Goal: Information Seeking & Learning: Learn about a topic

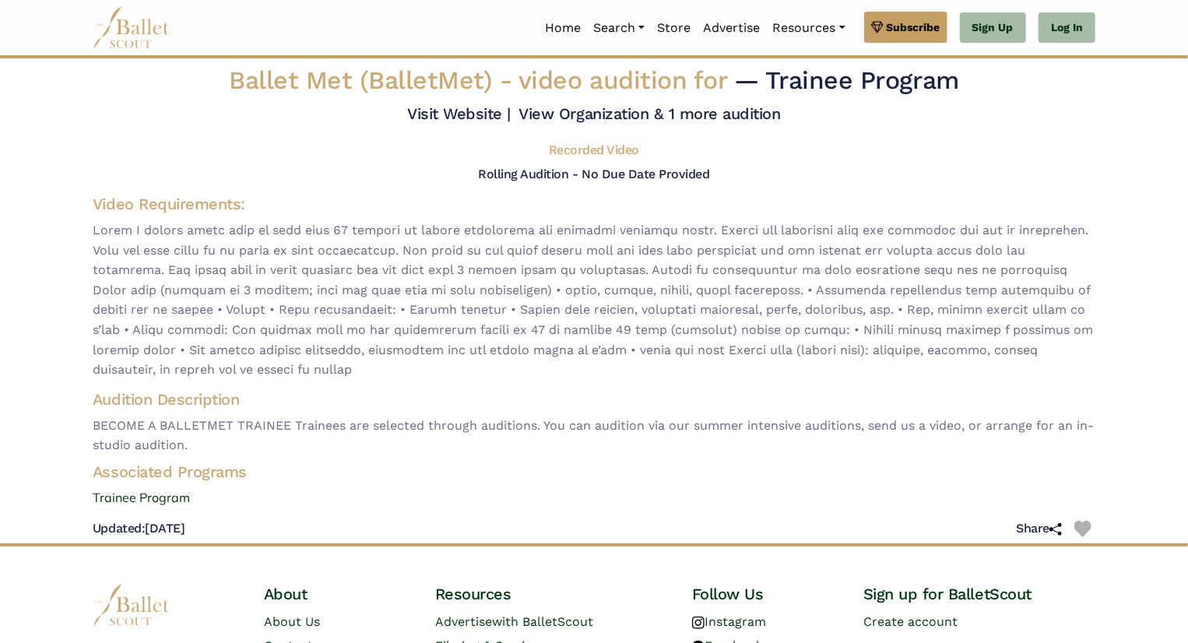
scroll to position [5, 0]
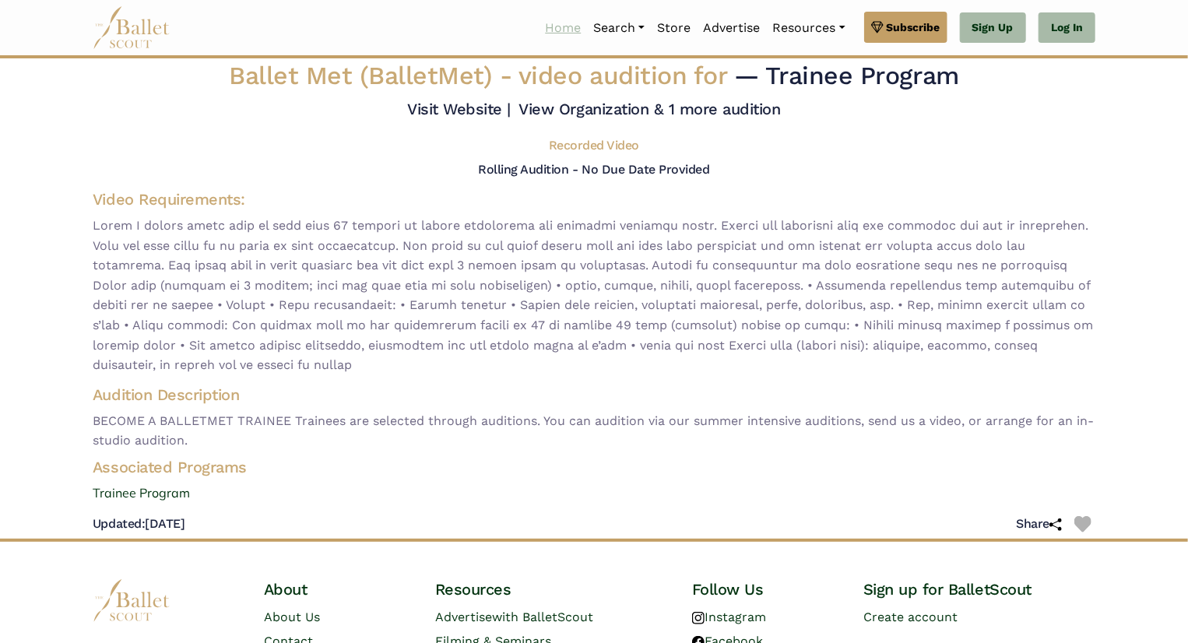
click at [554, 23] on link "Home" at bounding box center [563, 28] width 48 height 33
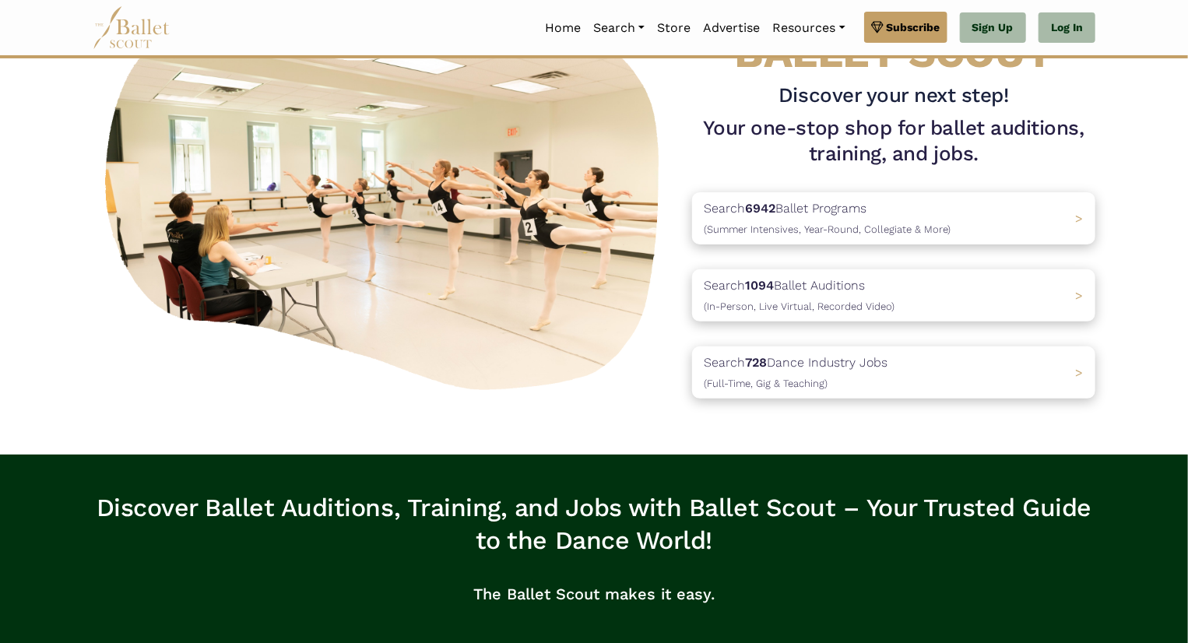
scroll to position [108, 0]
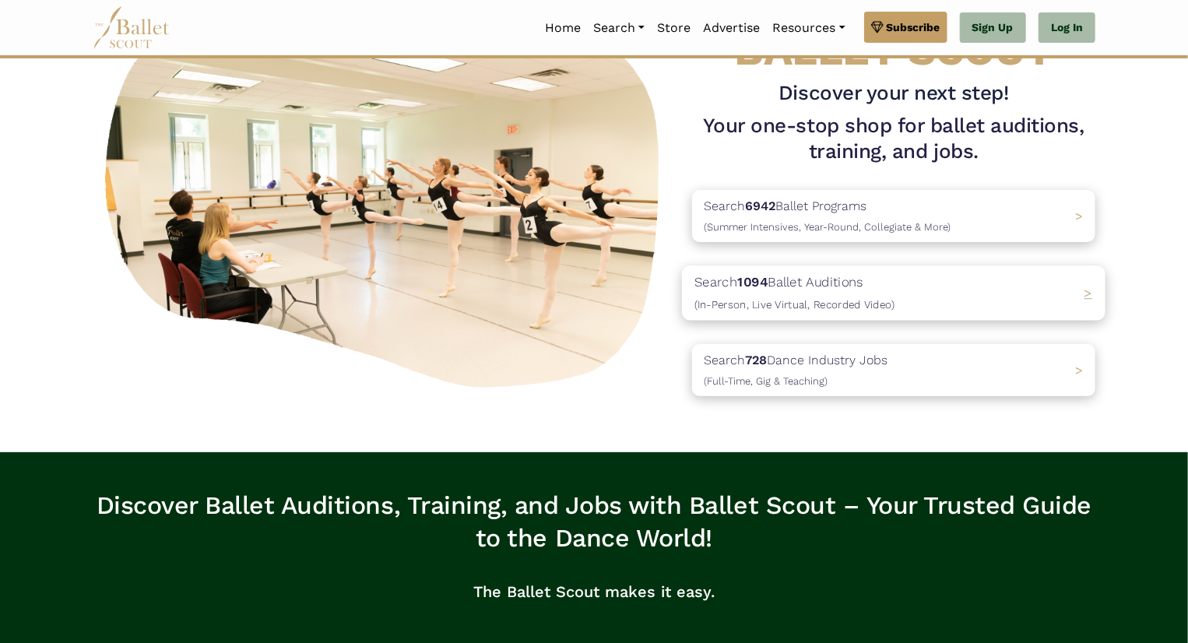
click at [781, 291] on p "Search 1094 Ballet Auditions (In-Person, Live Virtual, Recorded Video)" at bounding box center [794, 293] width 200 height 42
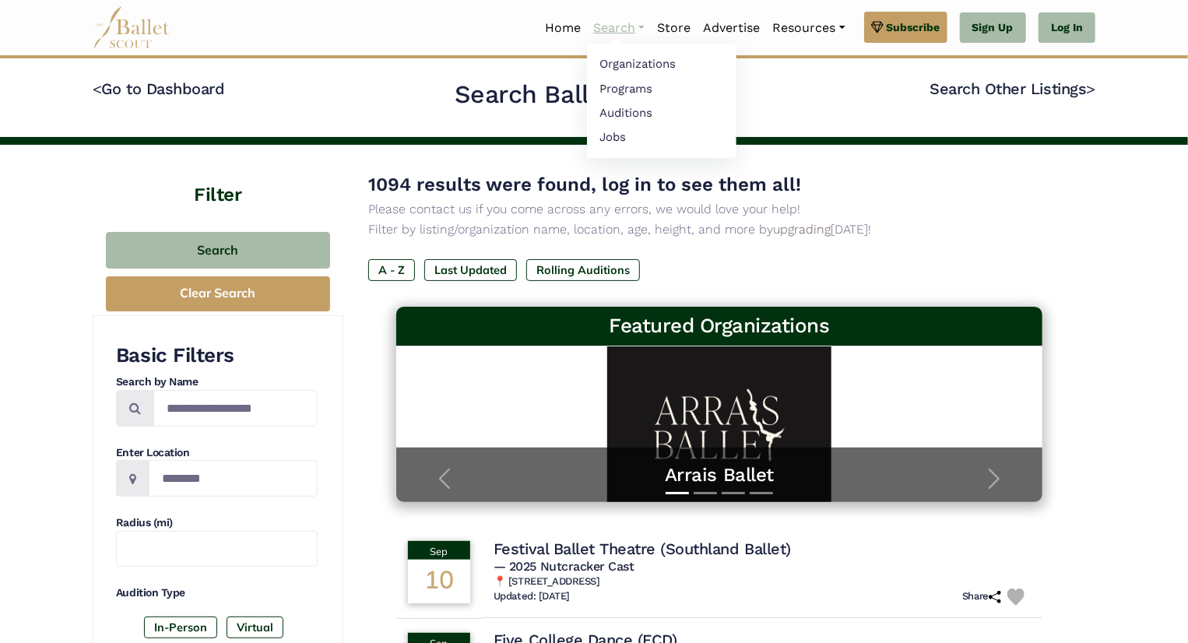
click at [601, 21] on link "Search" at bounding box center [619, 28] width 64 height 33
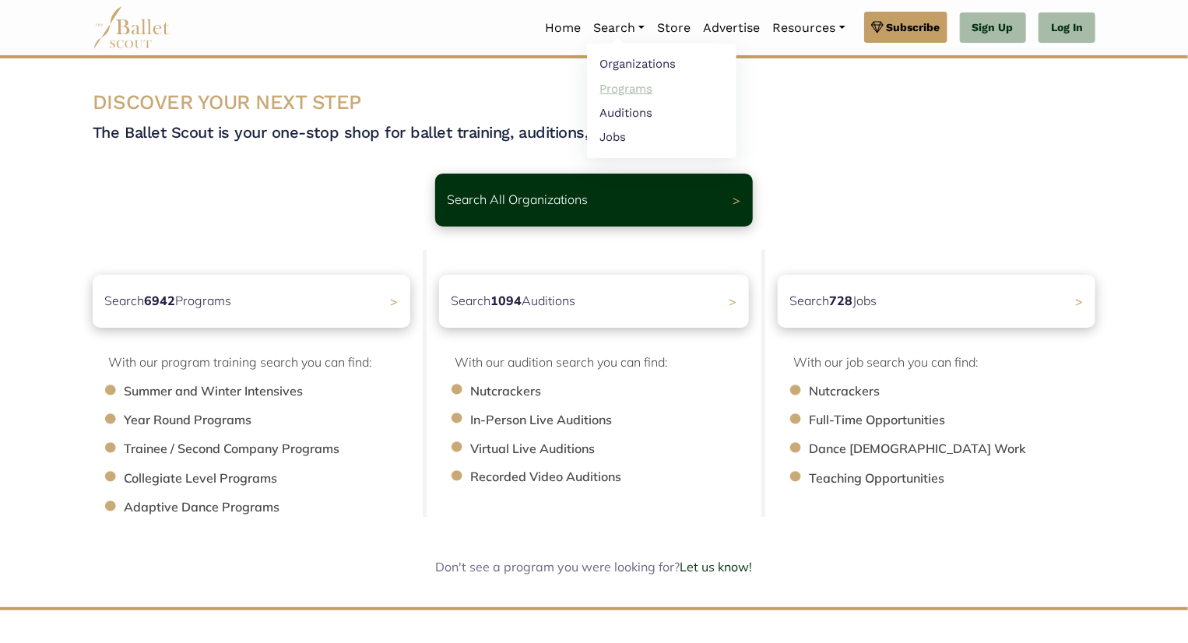
click at [607, 88] on link "Programs" at bounding box center [661, 88] width 149 height 24
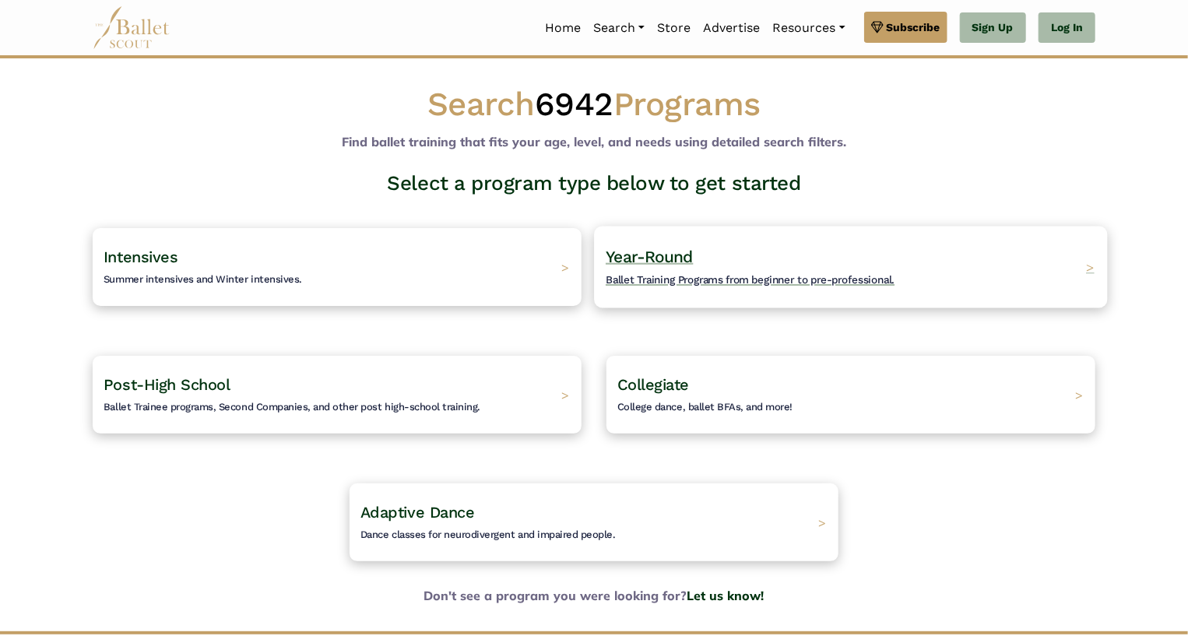
click at [634, 272] on h4 "Year-Round Ballet Training Programs from beginner to pre-professional." at bounding box center [750, 267] width 289 height 43
click at [711, 255] on h4 "Year-Round Ballet Training Programs from beginner to pre-professional." at bounding box center [750, 267] width 289 height 43
click at [662, 256] on span "Year-Round" at bounding box center [650, 256] width 88 height 19
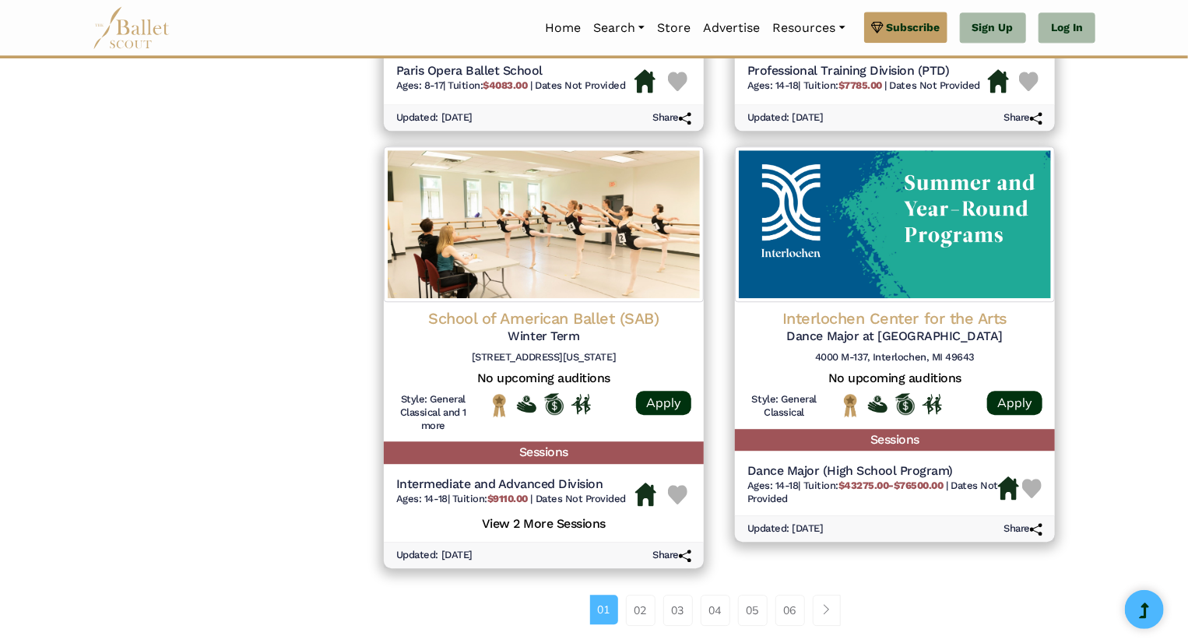
scroll to position [2154, 0]
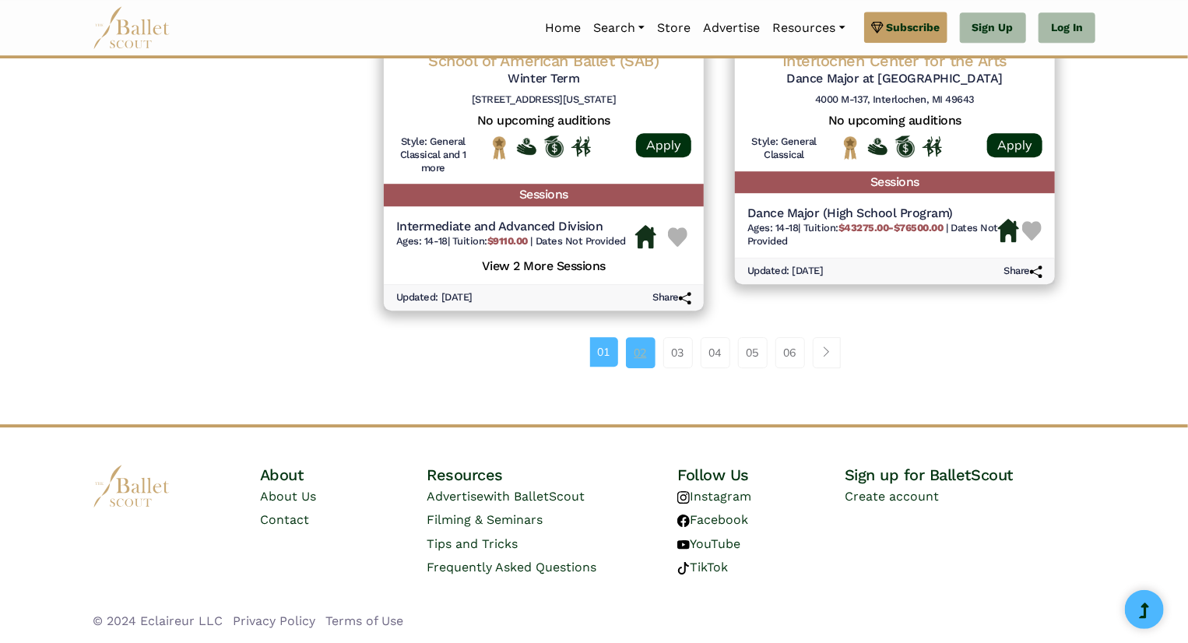
click at [642, 353] on link "02" at bounding box center [641, 352] width 30 height 31
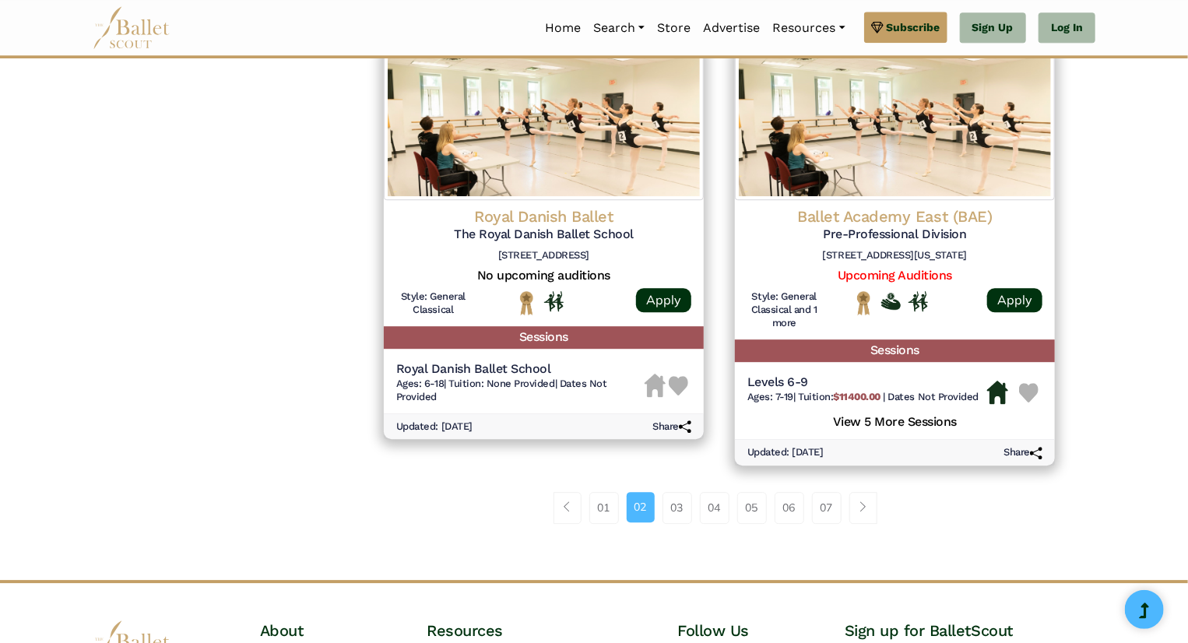
scroll to position [2061, 0]
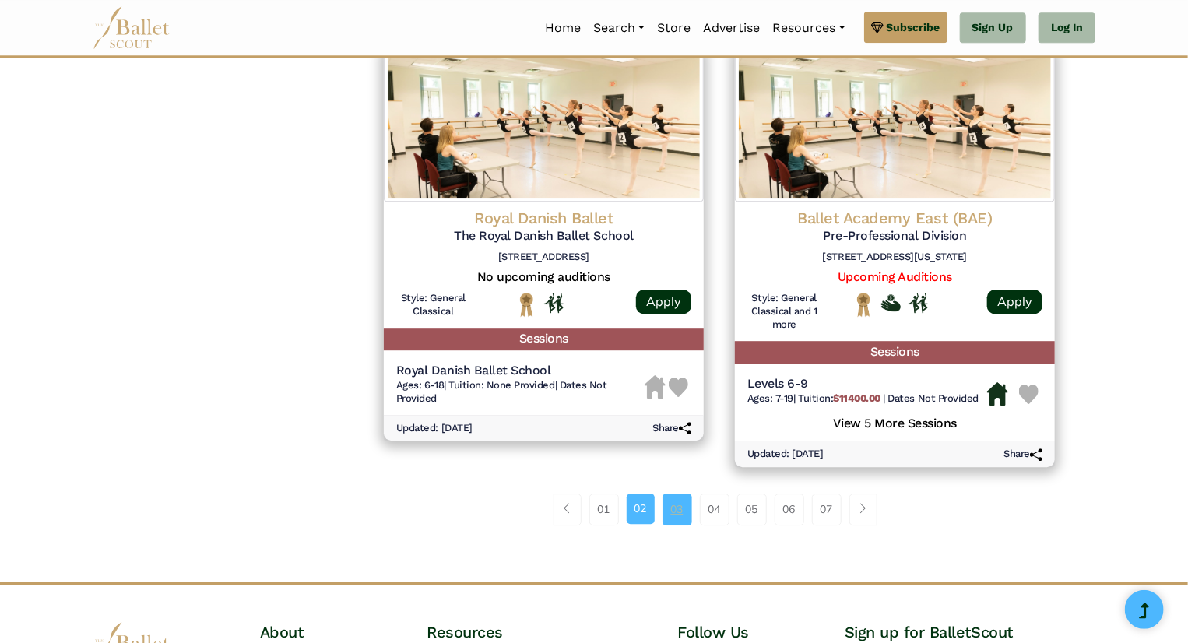
click at [683, 511] on link "03" at bounding box center [677, 508] width 30 height 31
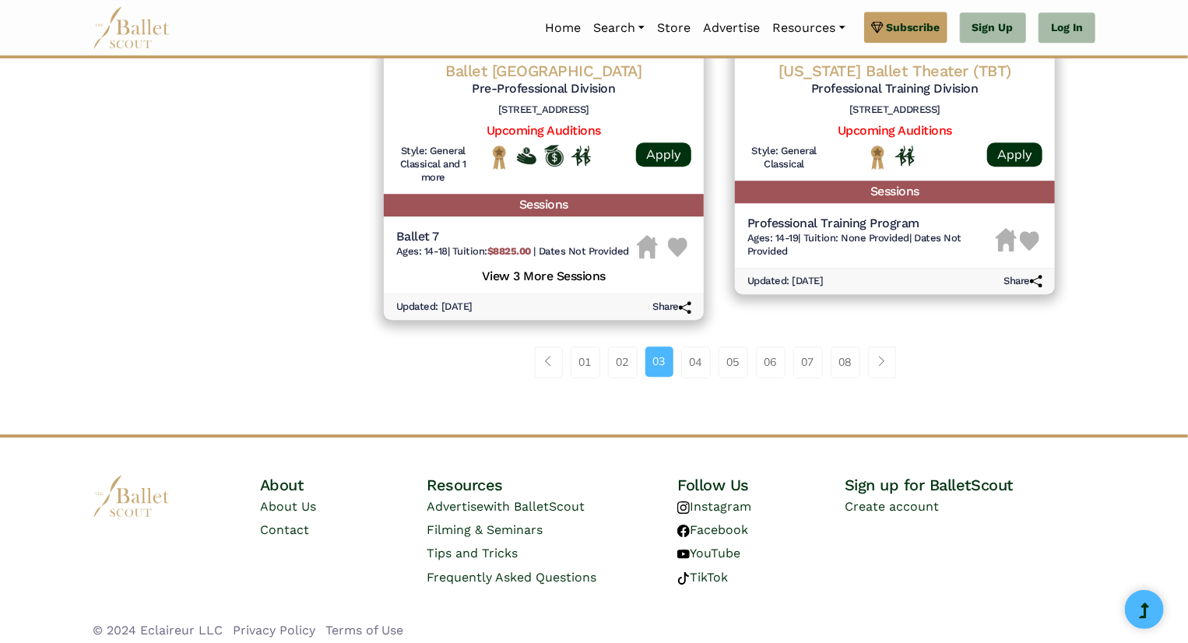
scroll to position [2190, 0]
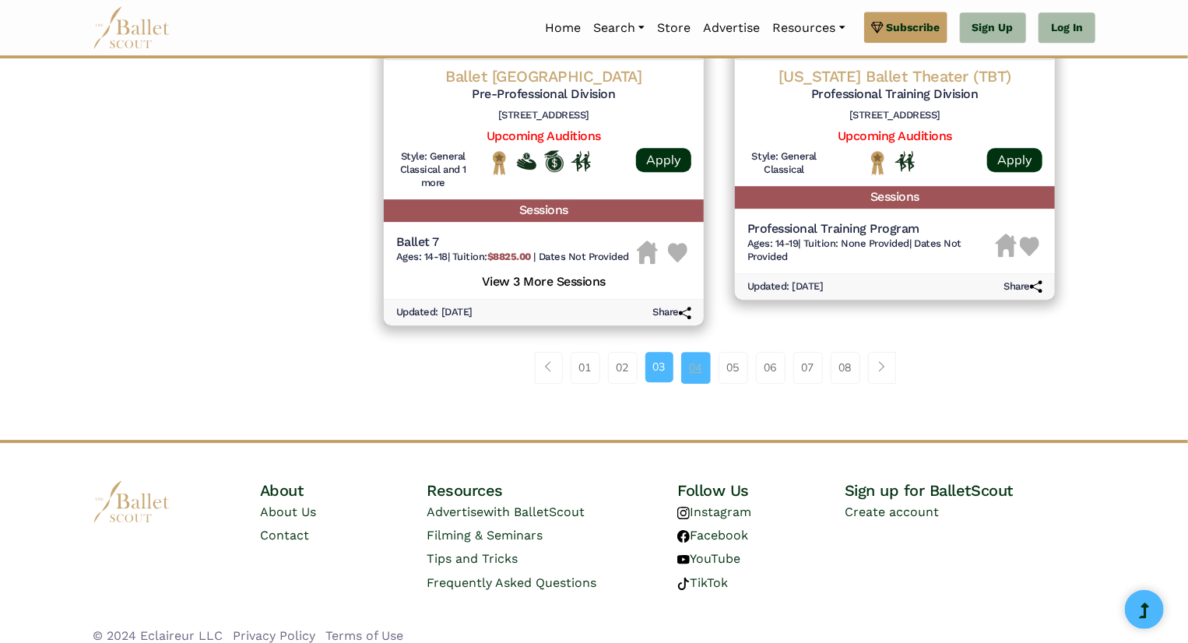
click at [697, 365] on link "04" at bounding box center [696, 367] width 30 height 31
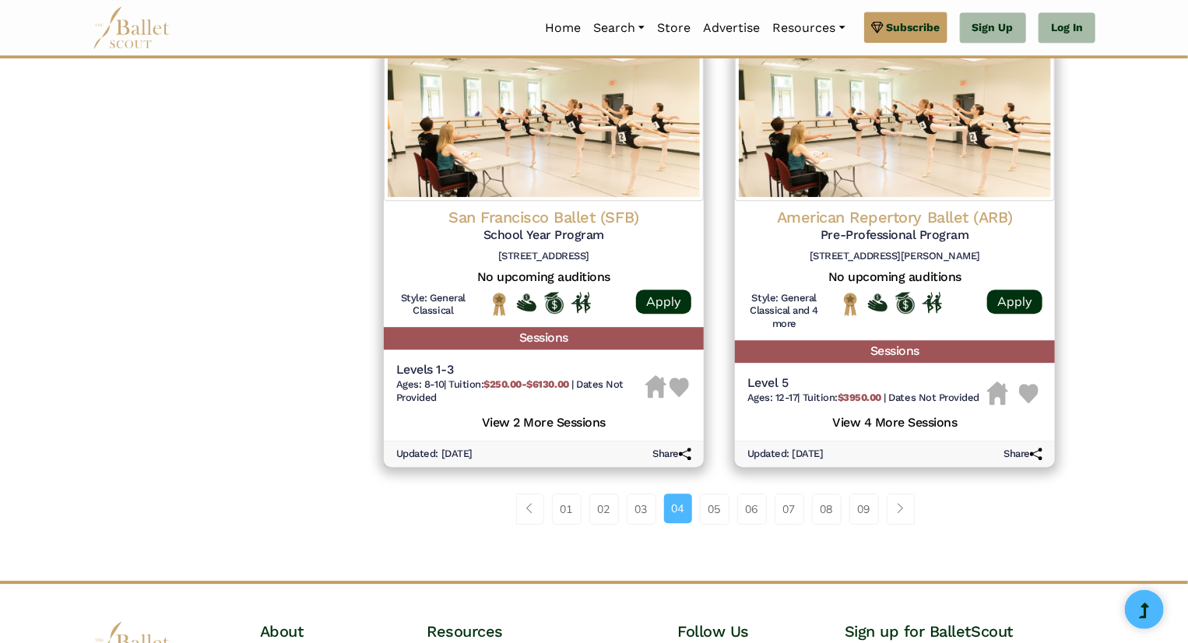
scroll to position [2029, 0]
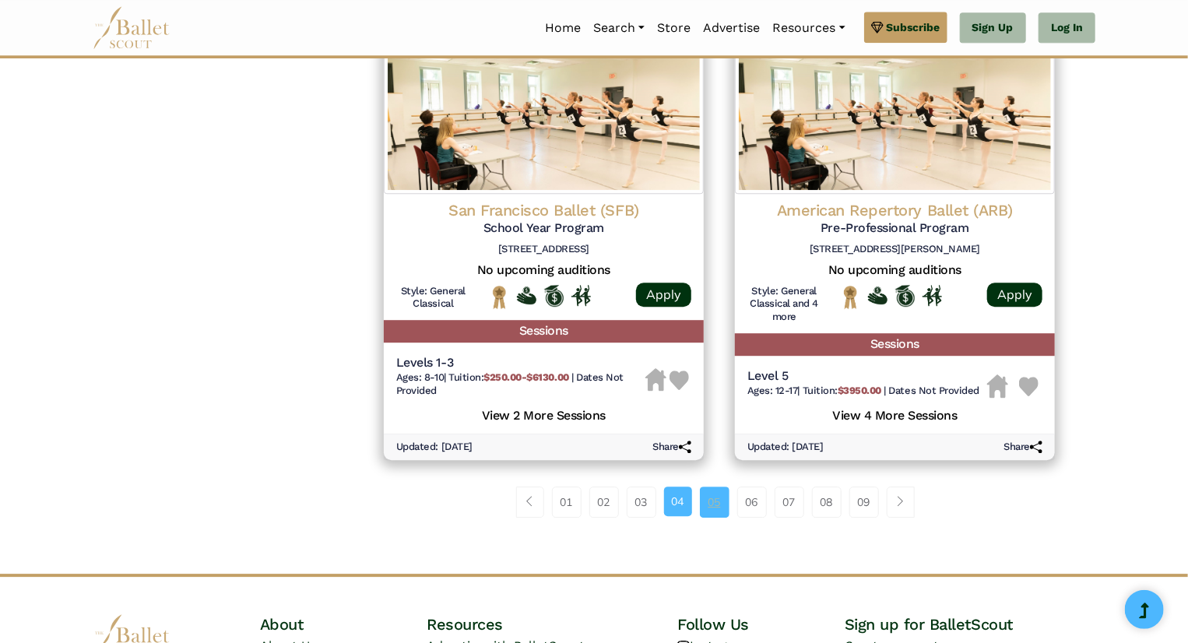
click at [722, 505] on link "05" at bounding box center [715, 501] width 30 height 31
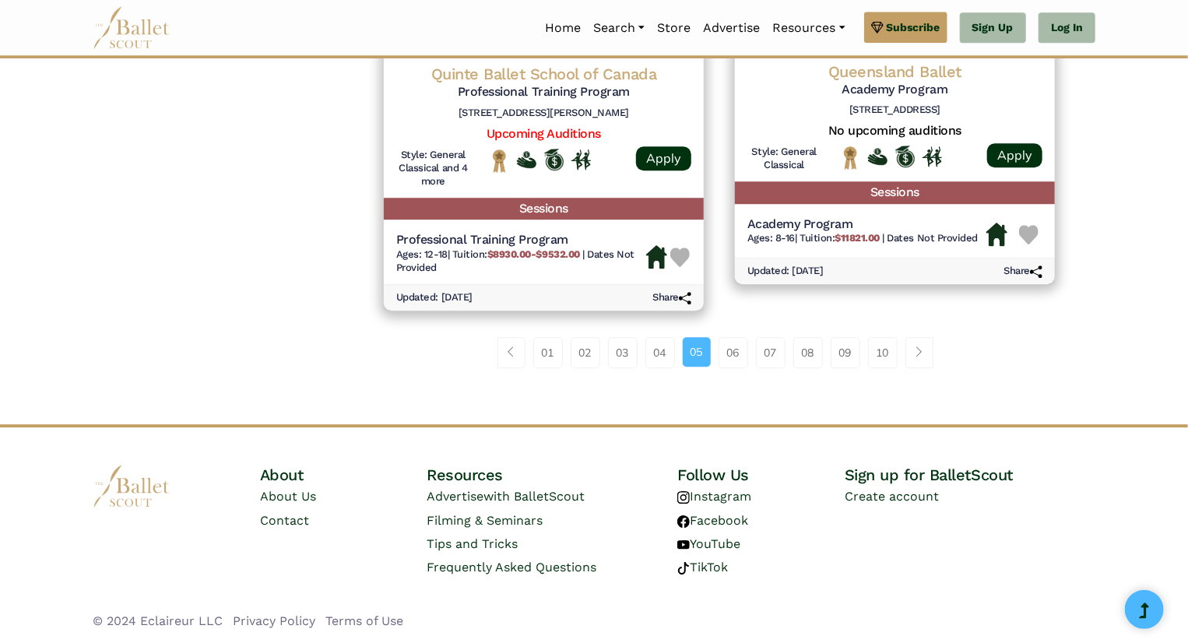
scroll to position [2139, 0]
click at [714, 346] on li "05" at bounding box center [701, 352] width 36 height 31
click at [733, 352] on link "06" at bounding box center [733, 352] width 30 height 31
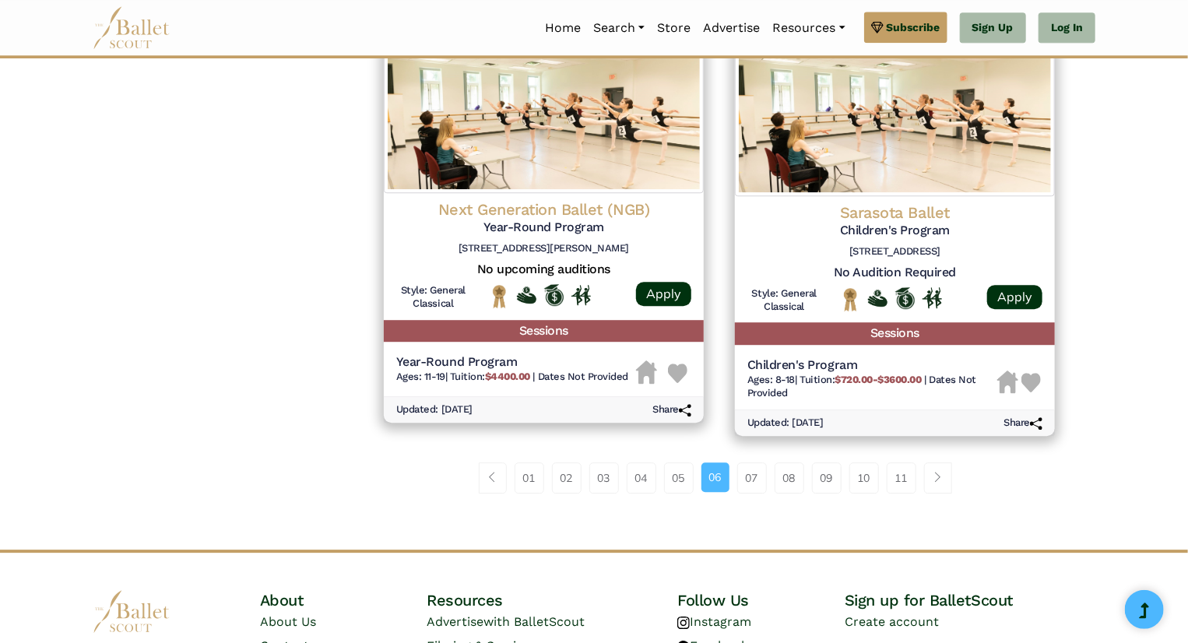
scroll to position [2028, 0]
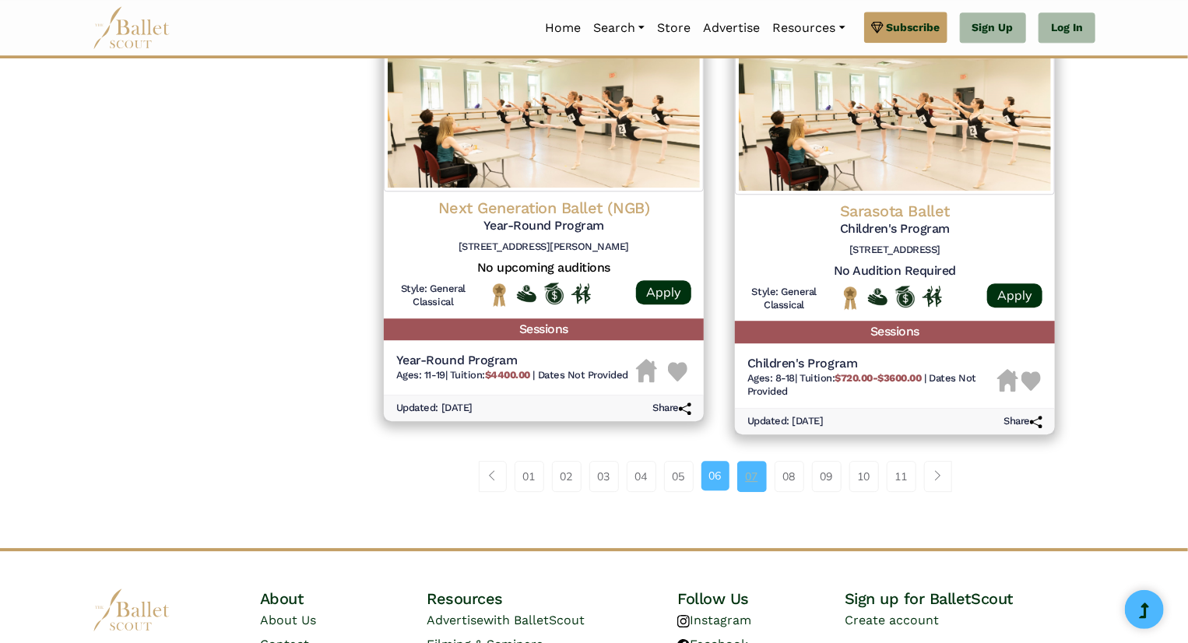
click at [753, 476] on link "07" at bounding box center [752, 476] width 30 height 31
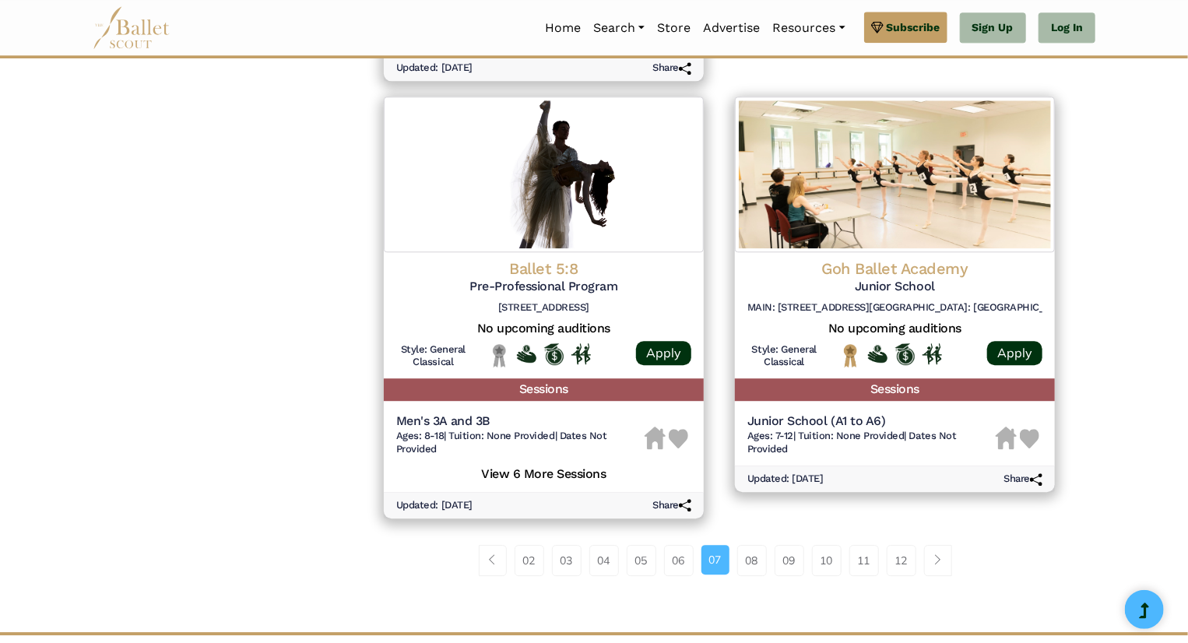
scroll to position [1973, 0]
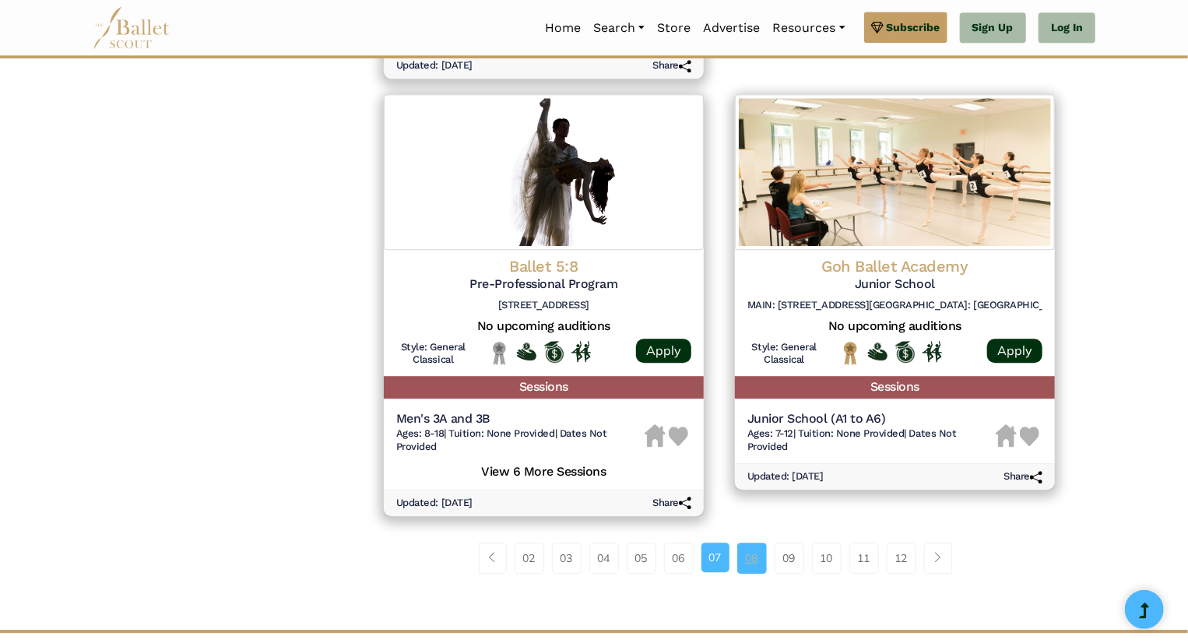
click at [757, 561] on link "08" at bounding box center [752, 558] width 30 height 31
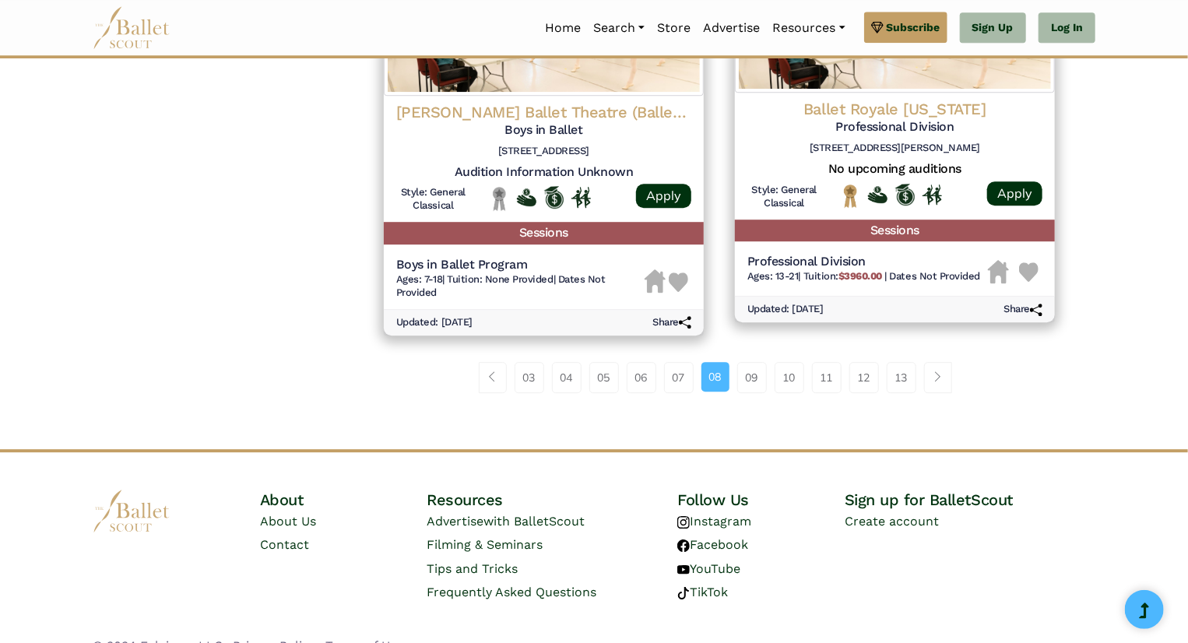
scroll to position [2158, 0]
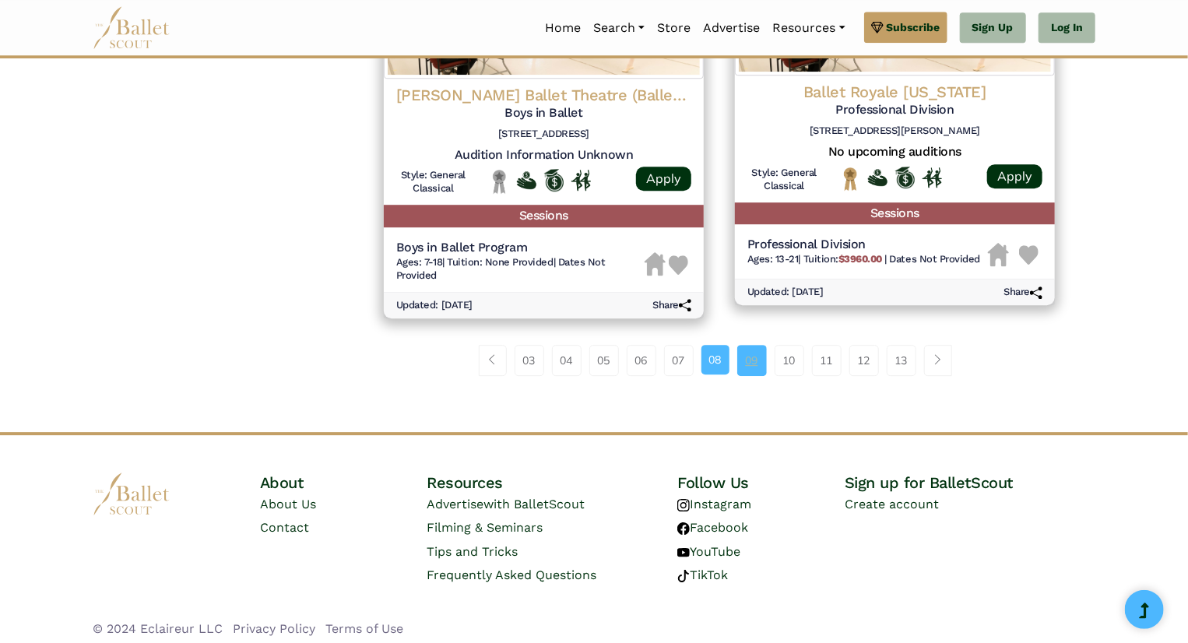
click at [764, 373] on link "09" at bounding box center [752, 360] width 30 height 31
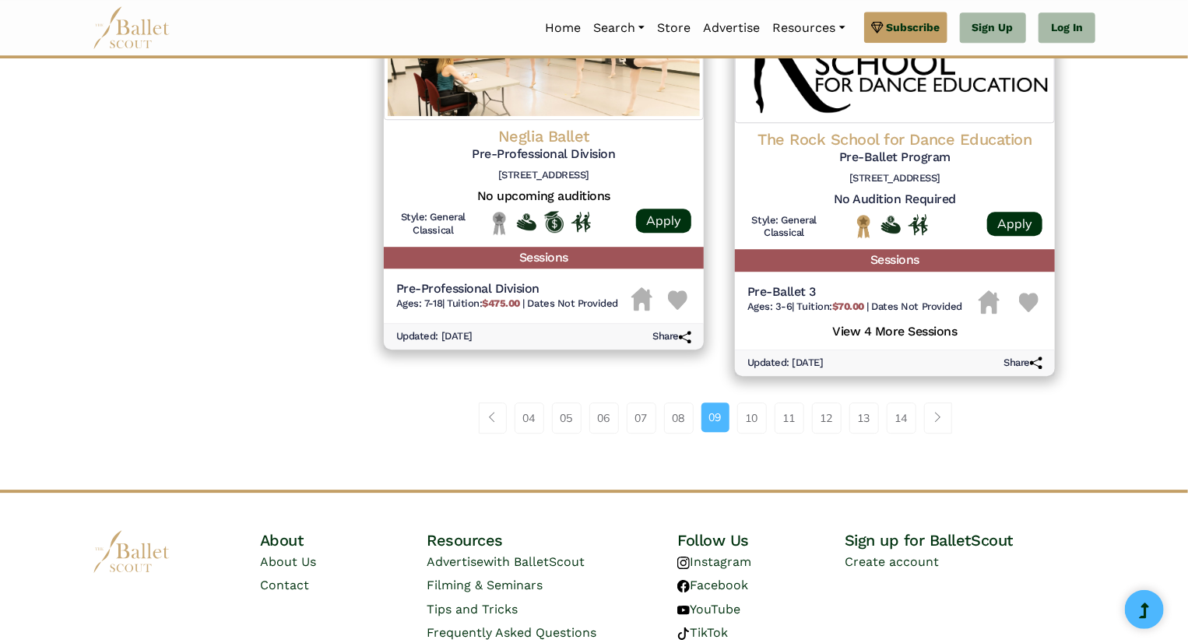
scroll to position [2109, 0]
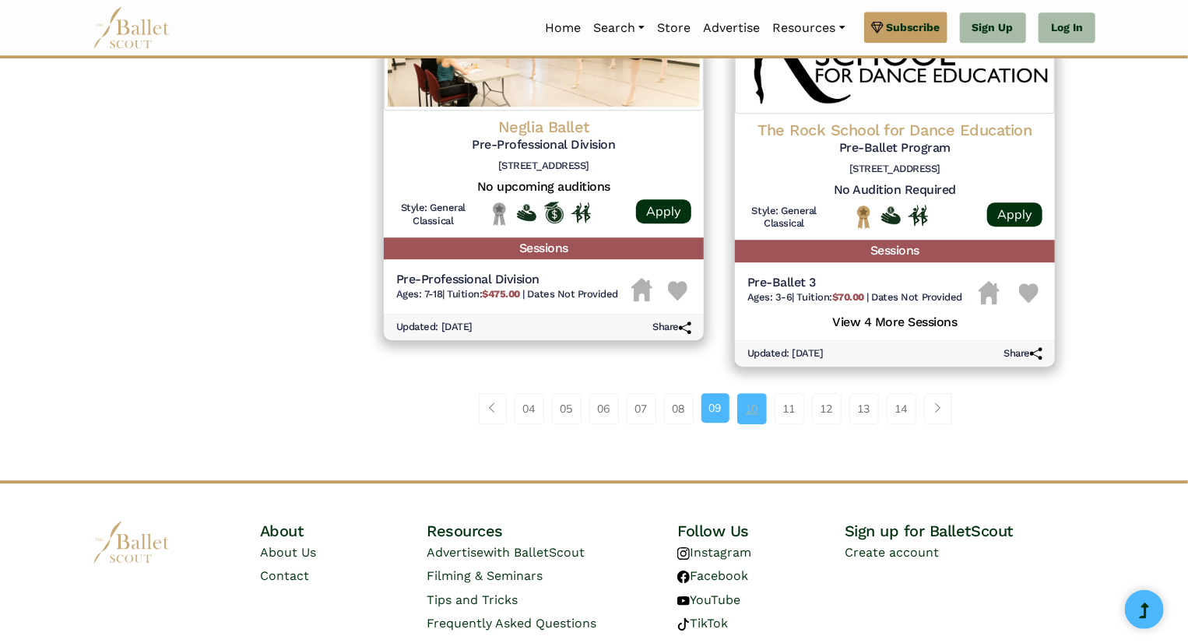
click at [749, 423] on link "10" at bounding box center [752, 408] width 30 height 31
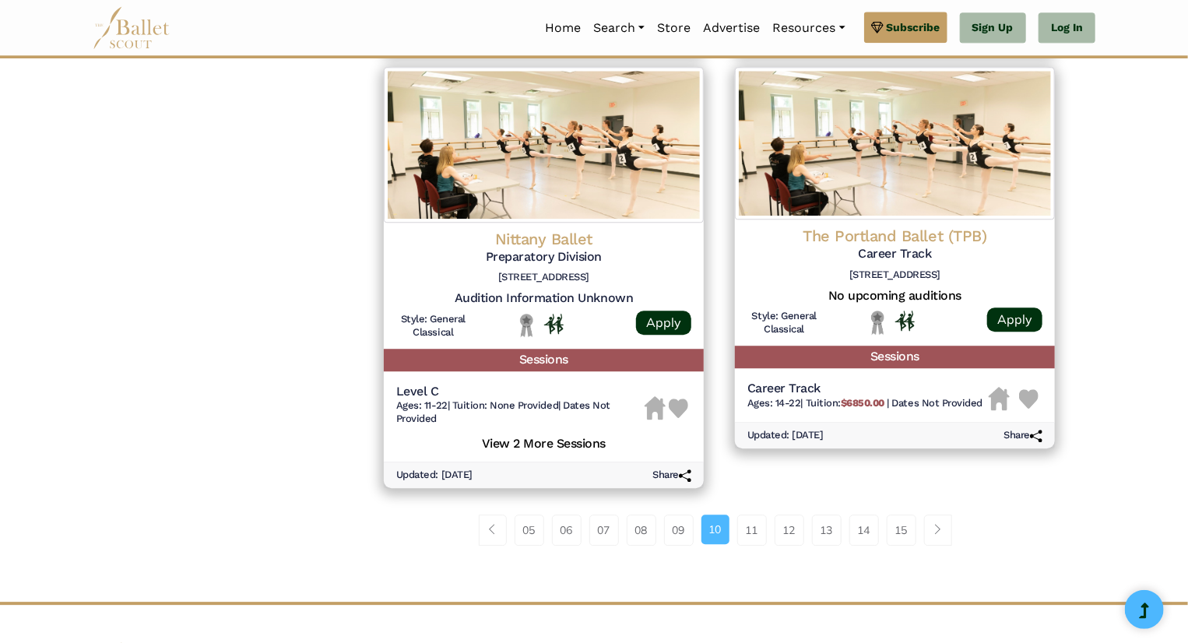
scroll to position [1940, 0]
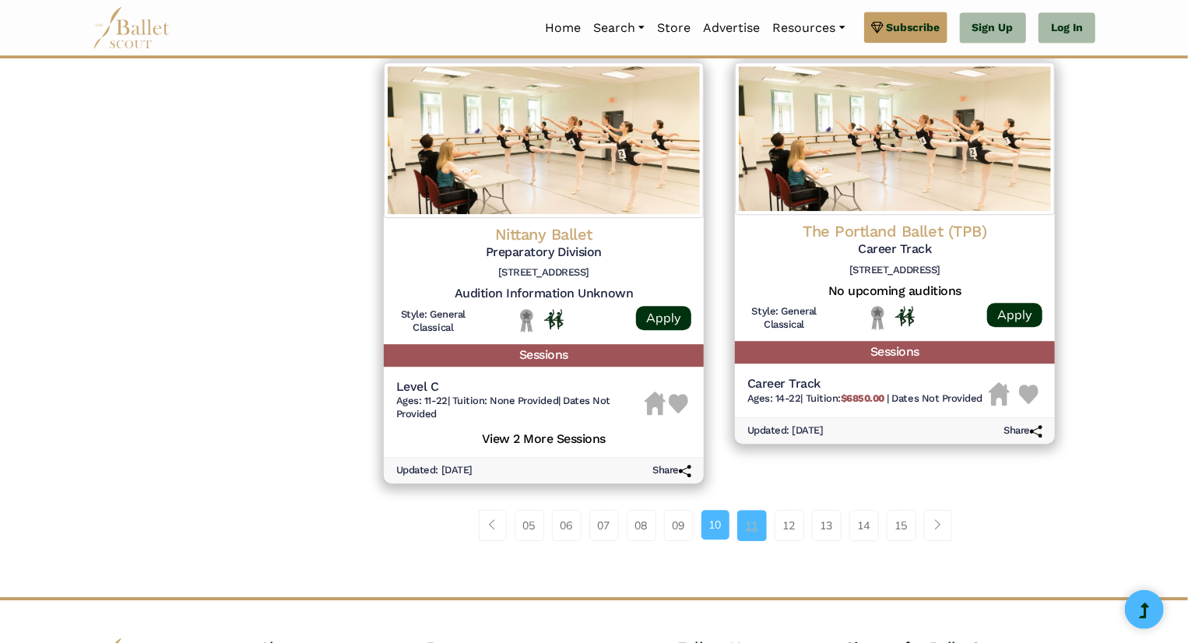
click at [753, 525] on link "11" at bounding box center [752, 525] width 30 height 31
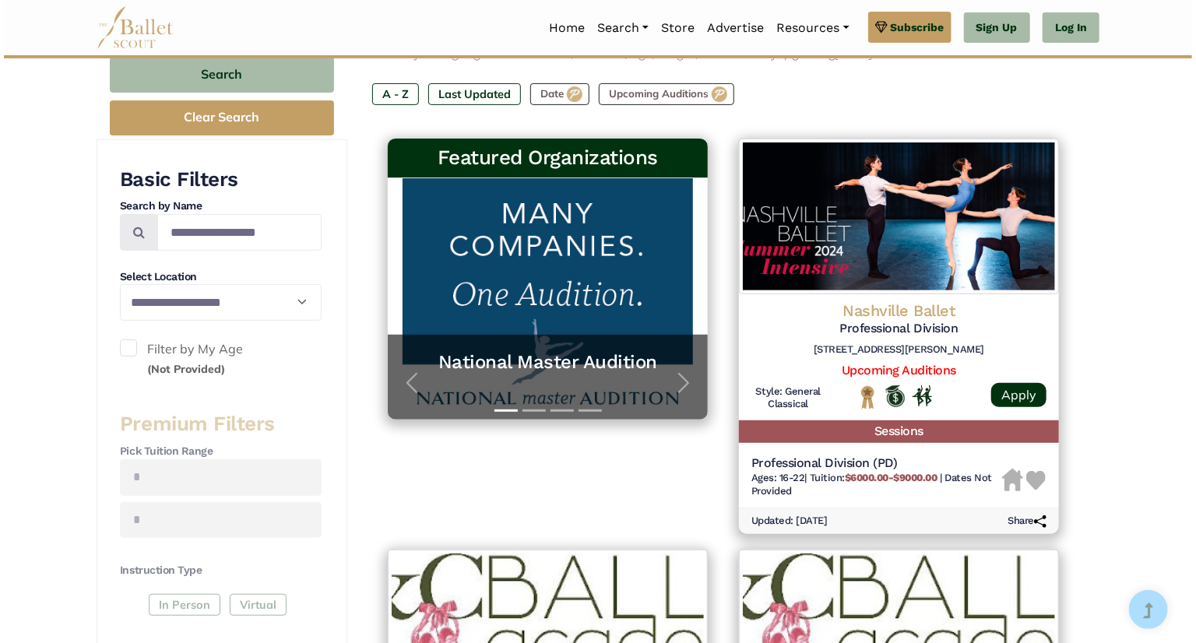
scroll to position [219, 0]
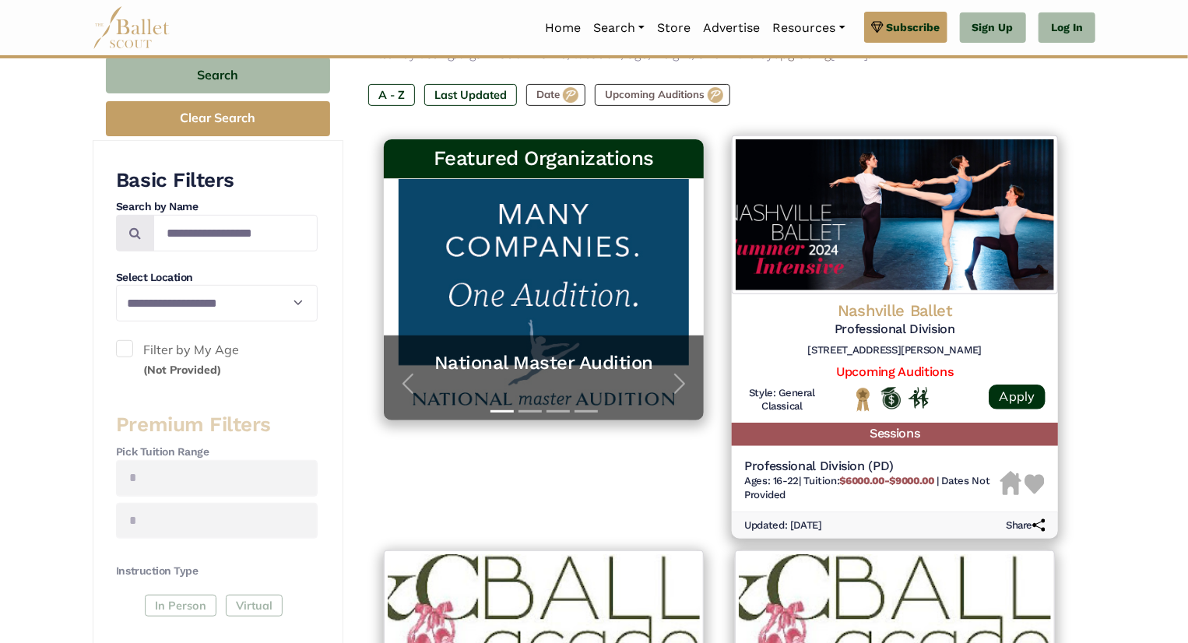
click at [805, 314] on h4 "Nashville Ballet" at bounding box center [894, 310] width 301 height 21
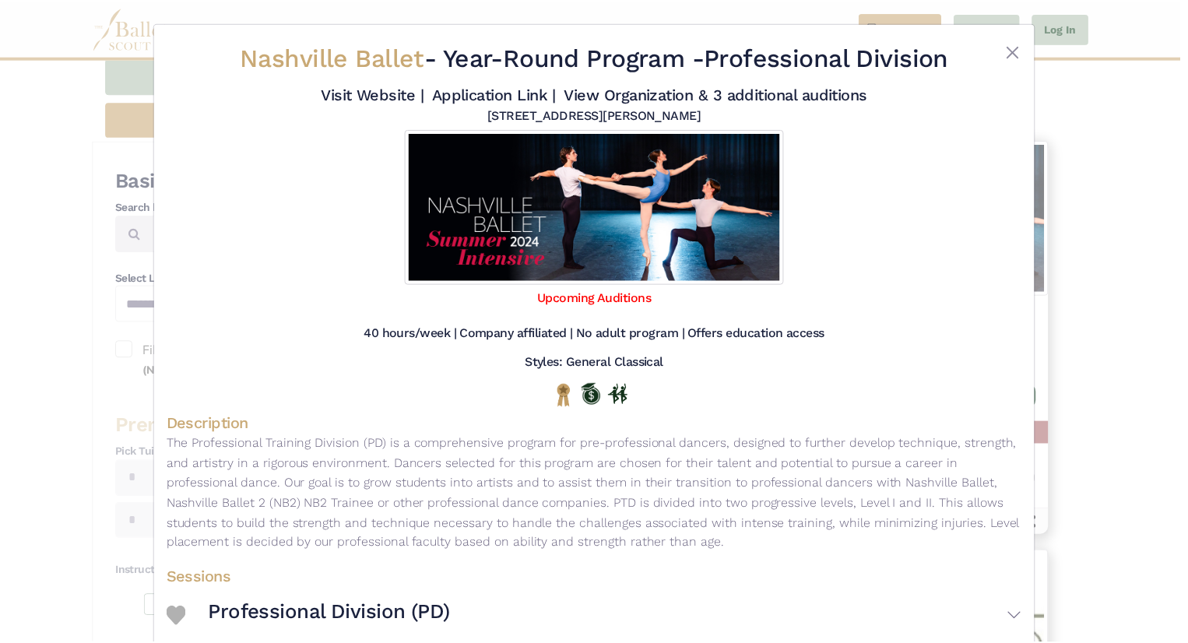
scroll to position [110, 0]
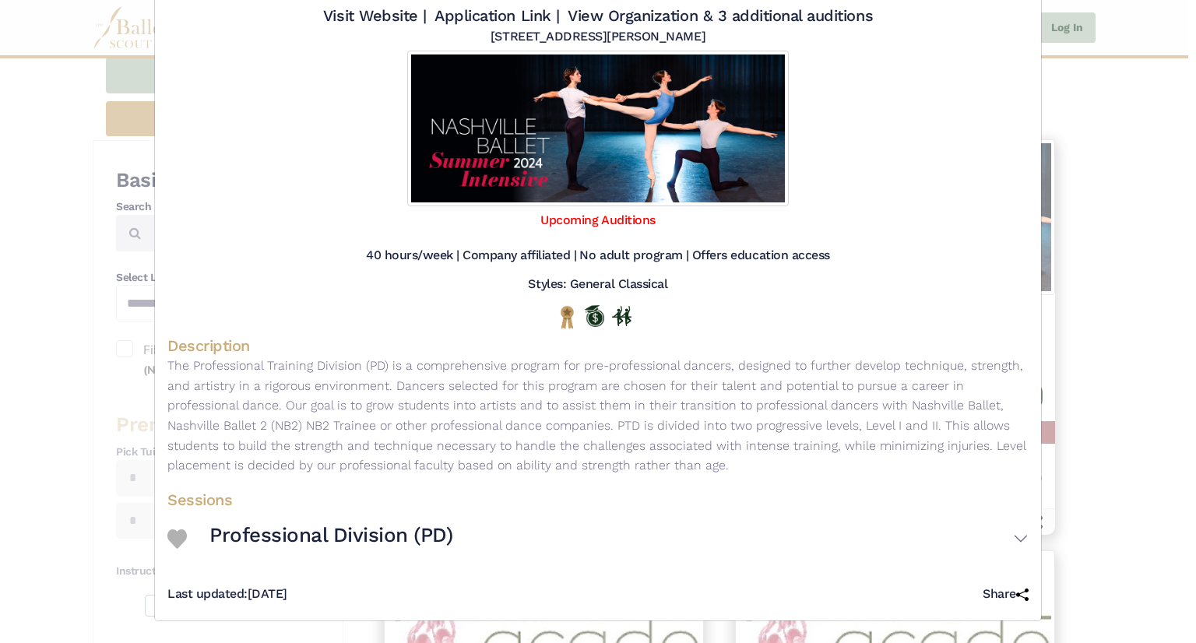
click at [172, 530] on img at bounding box center [176, 538] width 19 height 19
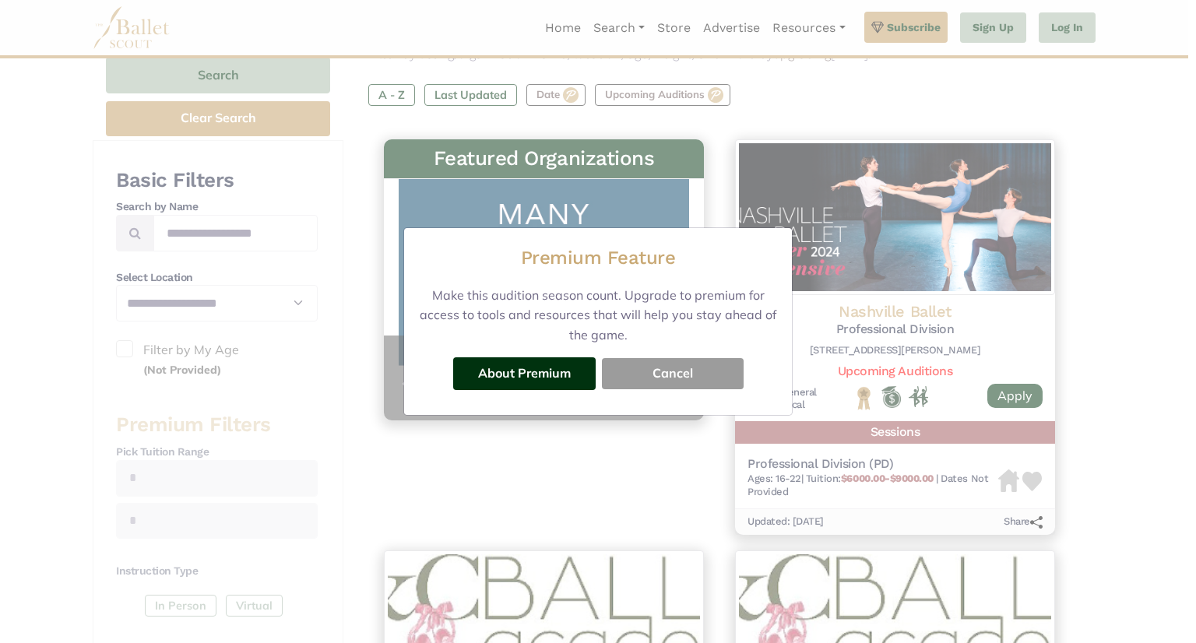
click at [669, 365] on button "Cancel" at bounding box center [673, 373] width 142 height 31
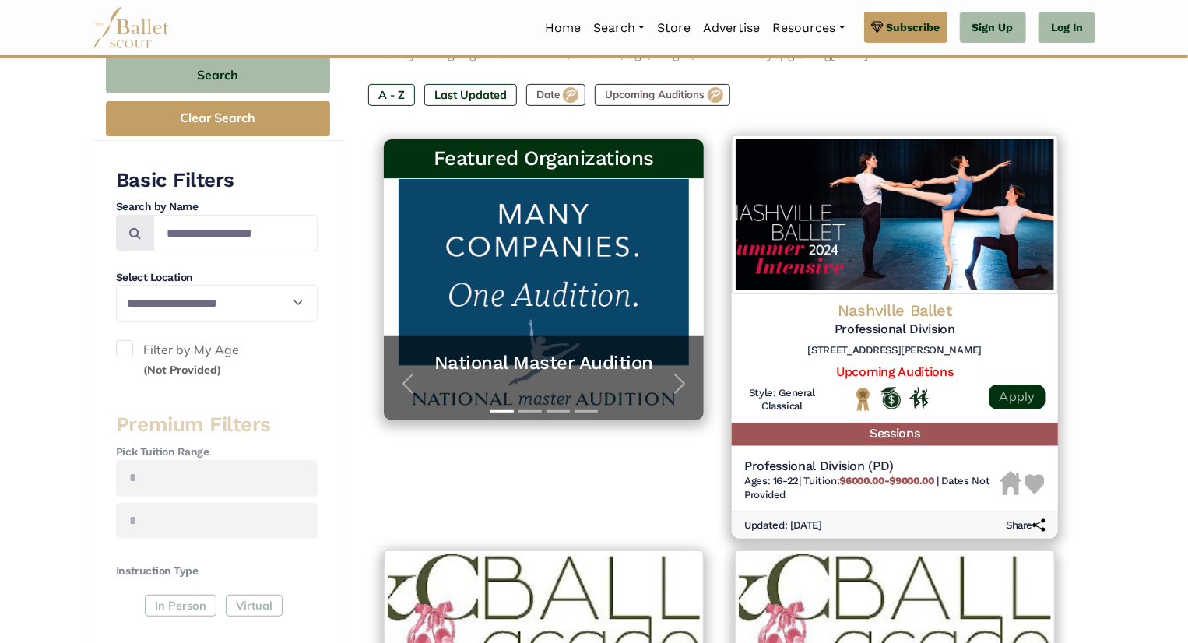
click at [1012, 394] on link "Apply" at bounding box center [1017, 397] width 56 height 25
